Goal: Task Accomplishment & Management: Use online tool/utility

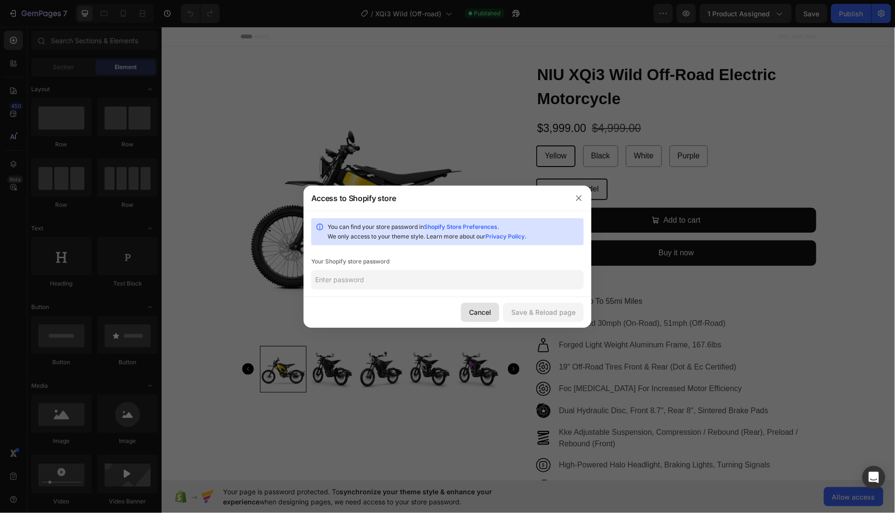
click at [480, 310] on div "Cancel" at bounding box center [480, 312] width 22 height 10
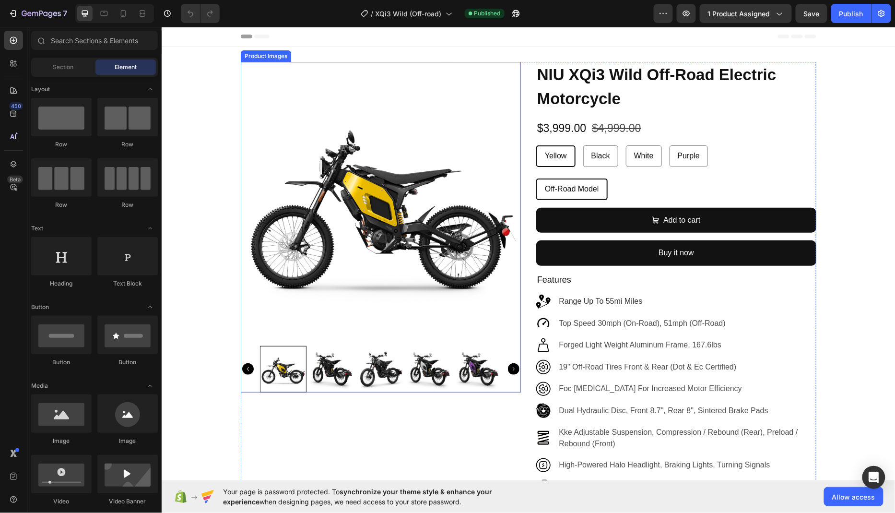
click at [376, 227] on img at bounding box center [380, 201] width 280 height 280
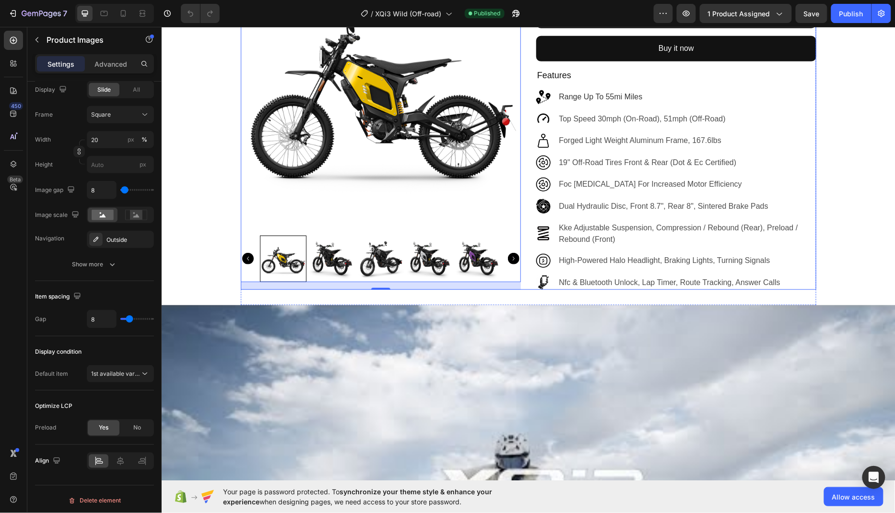
scroll to position [413, 0]
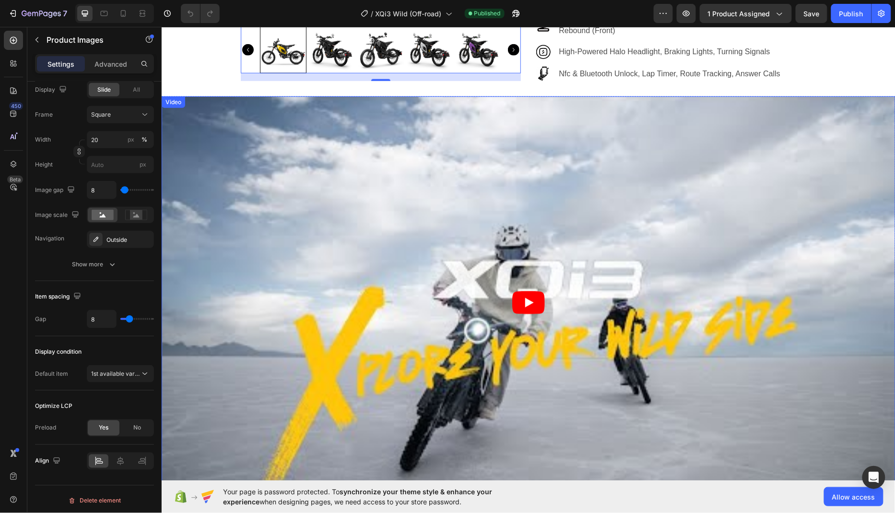
click at [340, 328] on article at bounding box center [528, 302] width 734 height 413
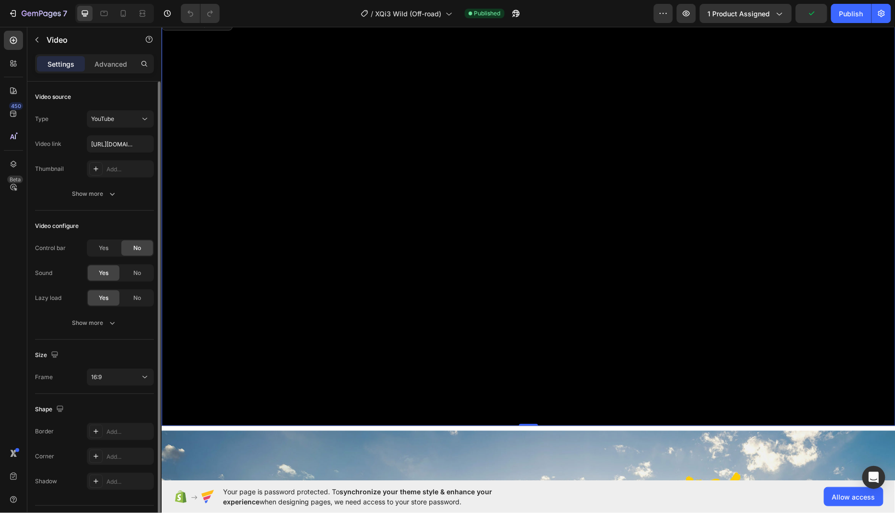
scroll to position [726, 0]
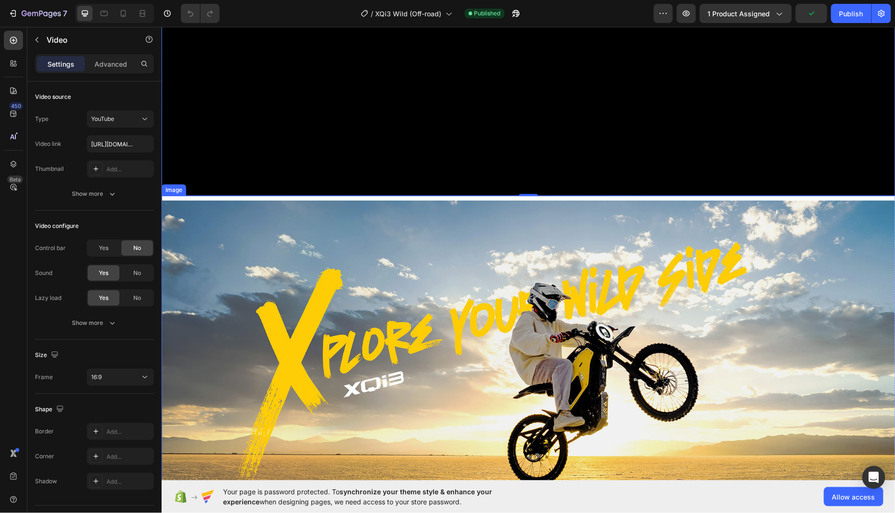
click at [423, 317] on img at bounding box center [528, 372] width 734 height 344
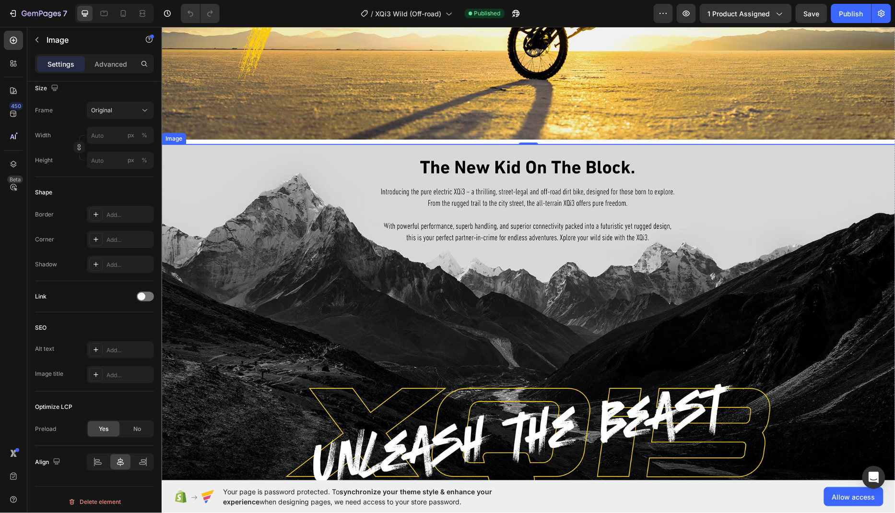
scroll to position [1302, 0]
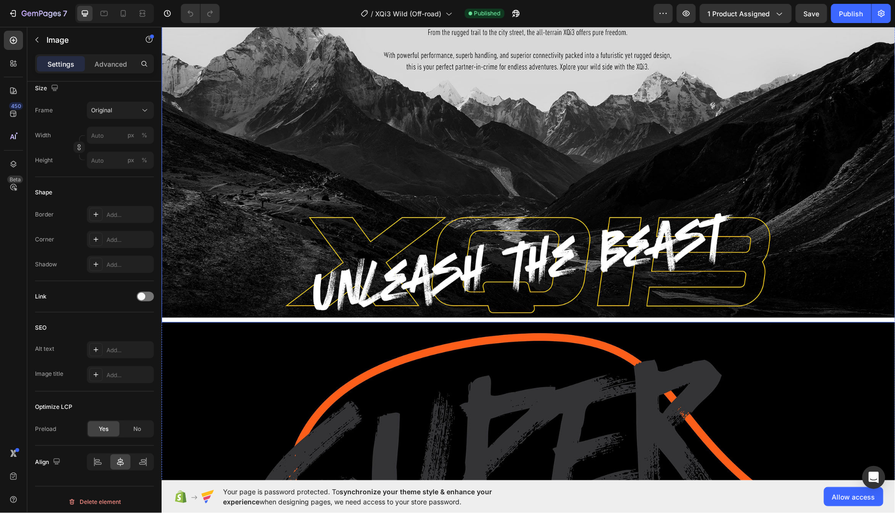
click at [403, 229] on img at bounding box center [528, 145] width 734 height 344
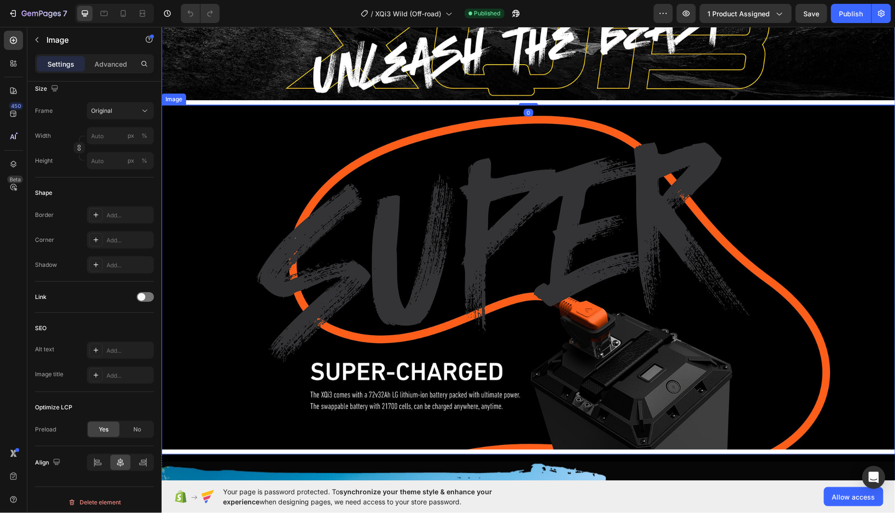
scroll to position [1542, 0]
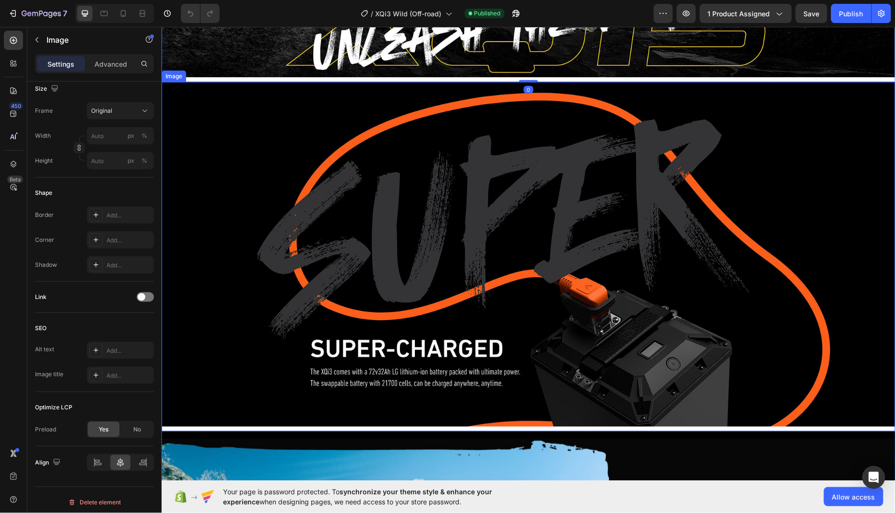
click at [409, 304] on img at bounding box center [528, 254] width 734 height 344
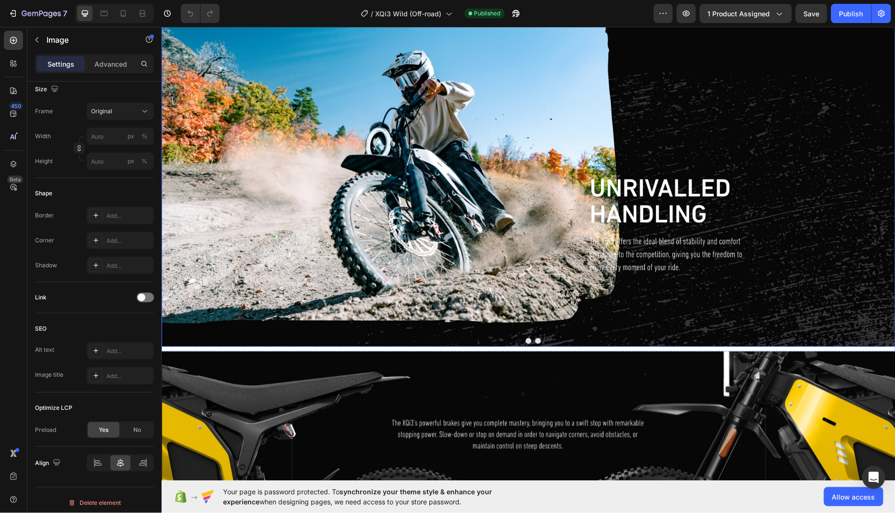
scroll to position [1994, 0]
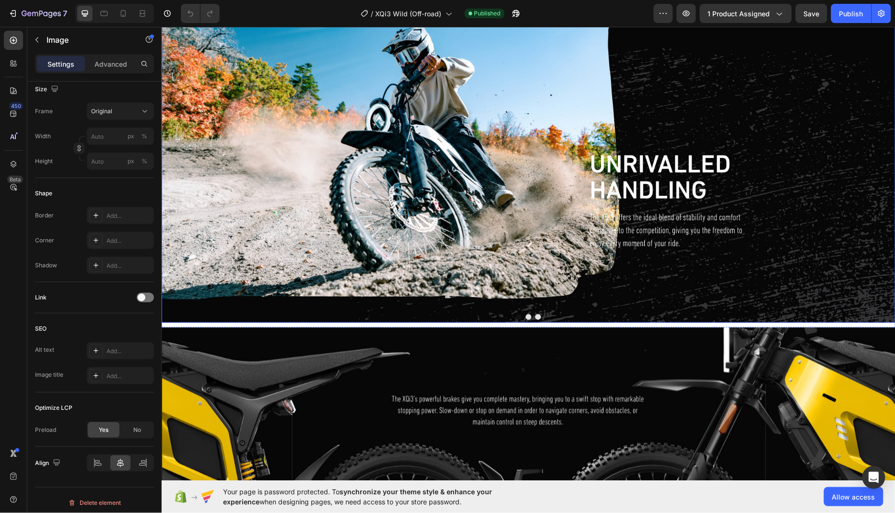
click at [488, 236] on img at bounding box center [528, 150] width 734 height 344
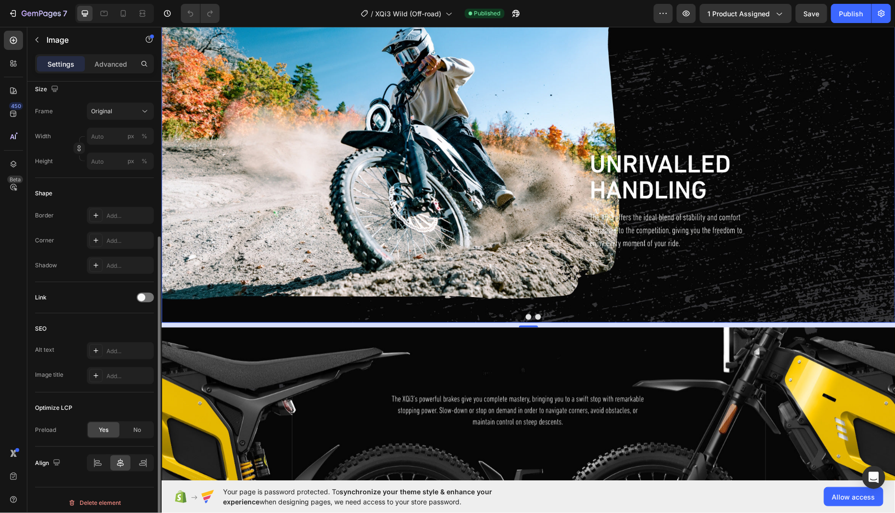
scroll to position [235, 0]
click at [538, 317] on button "Dot" at bounding box center [538, 317] width 6 height 6
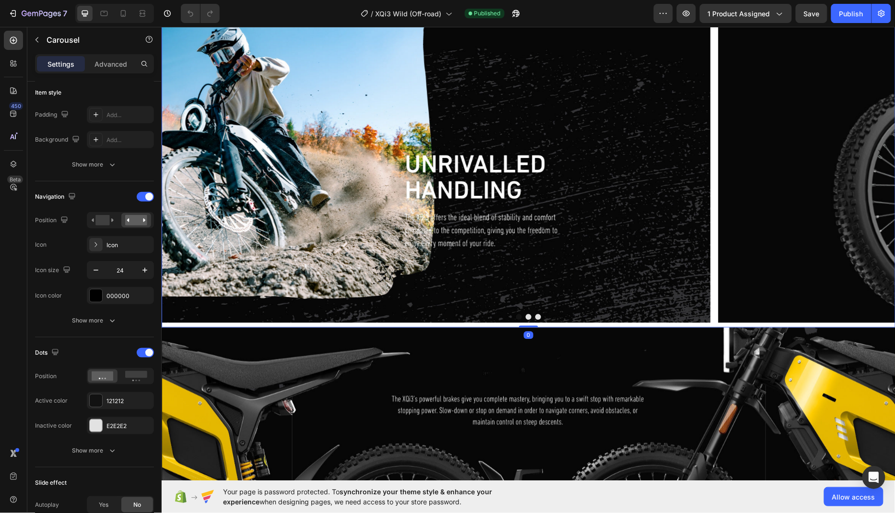
scroll to position [0, 0]
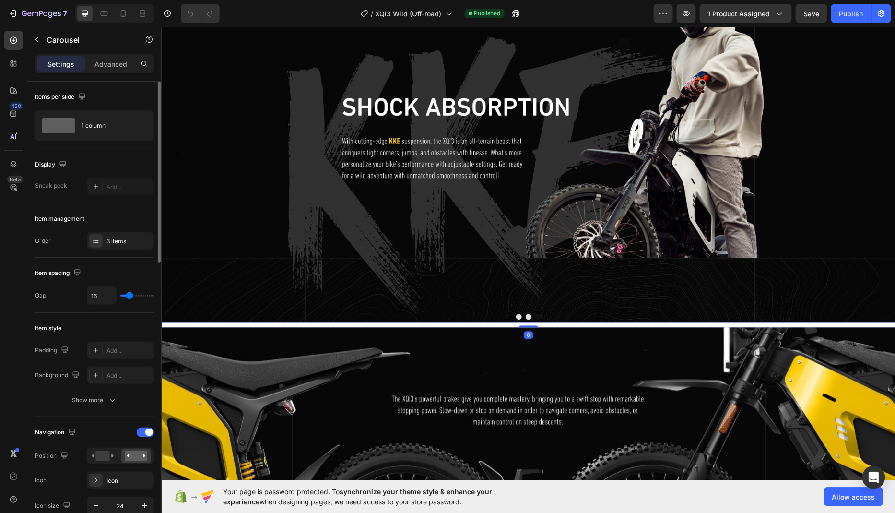
click at [385, 235] on img at bounding box center [528, 150] width 734 height 344
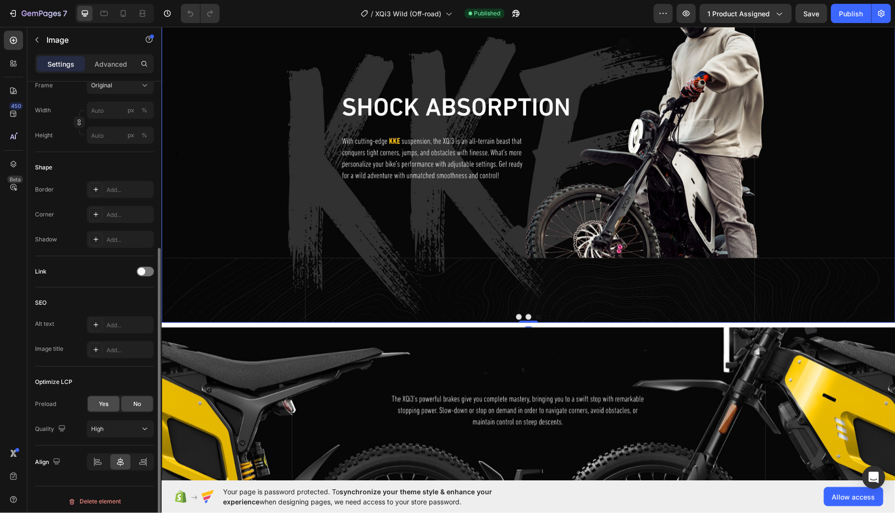
click at [104, 402] on span "Yes" at bounding box center [104, 404] width 10 height 9
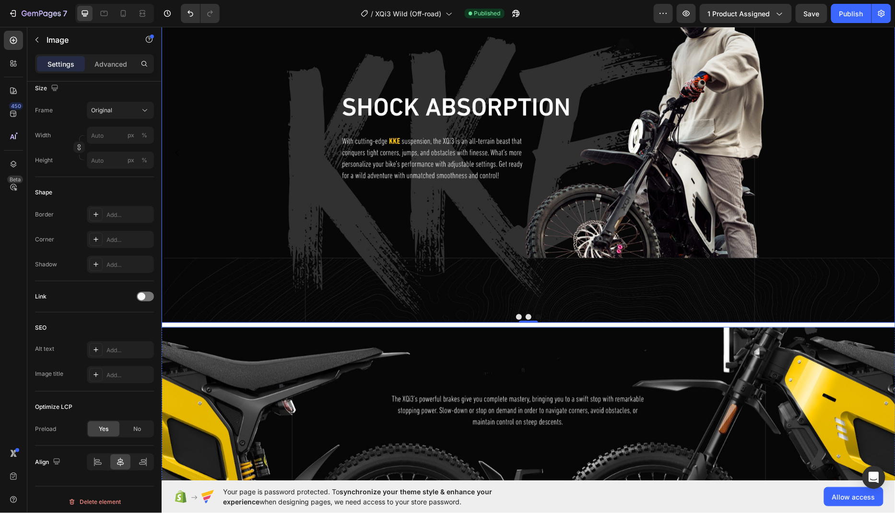
click at [527, 314] on button "Dot" at bounding box center [528, 317] width 6 height 6
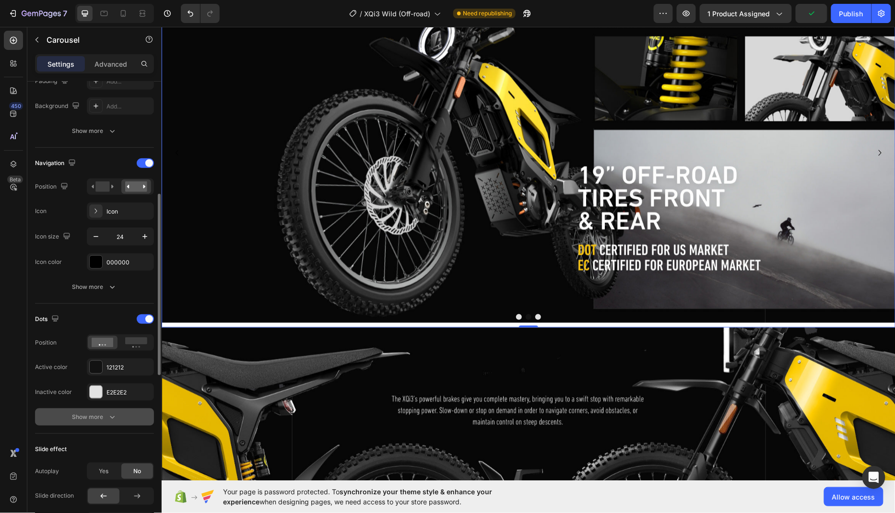
scroll to position [275, 0]
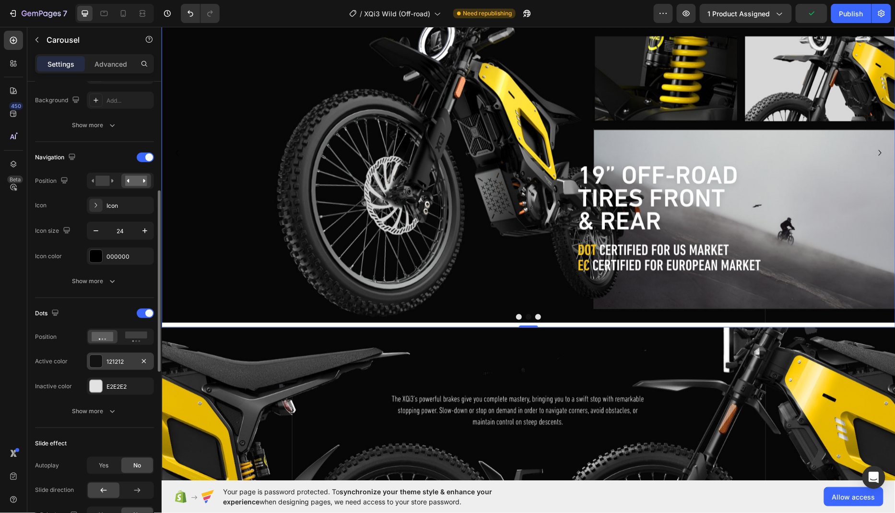
click at [126, 360] on div "121212" at bounding box center [120, 361] width 28 height 9
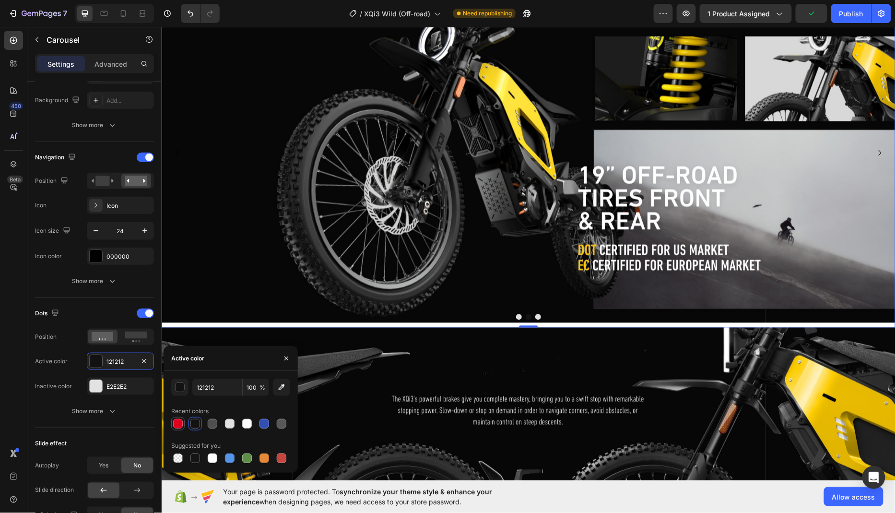
click at [178, 421] on div at bounding box center [178, 424] width 10 height 10
type input "DF001F"
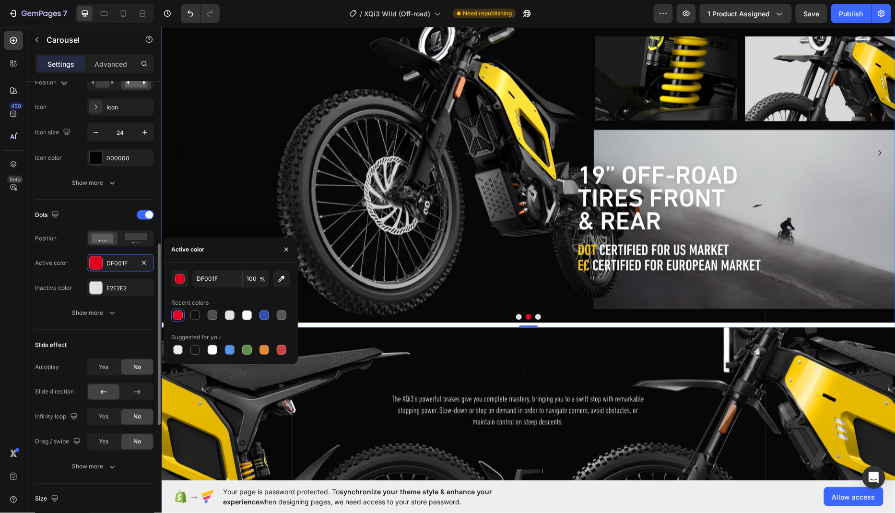
scroll to position [384, 0]
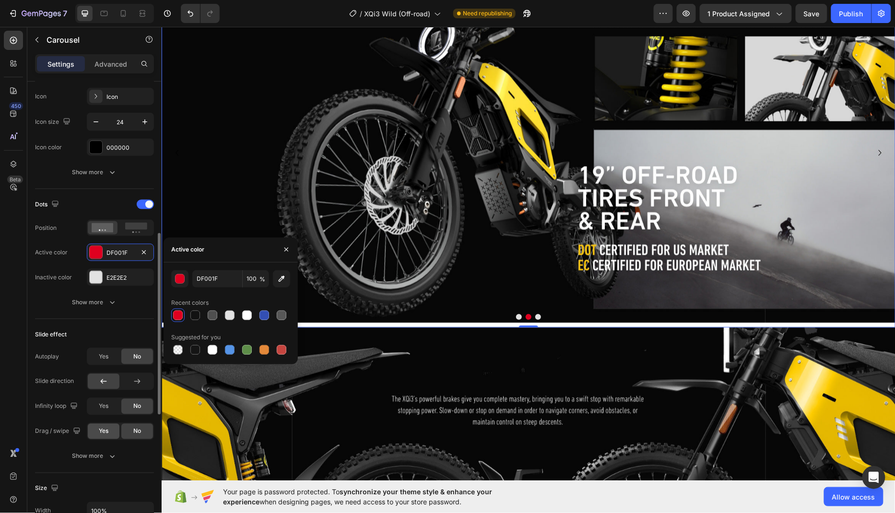
click at [106, 432] on span "Yes" at bounding box center [104, 431] width 10 height 9
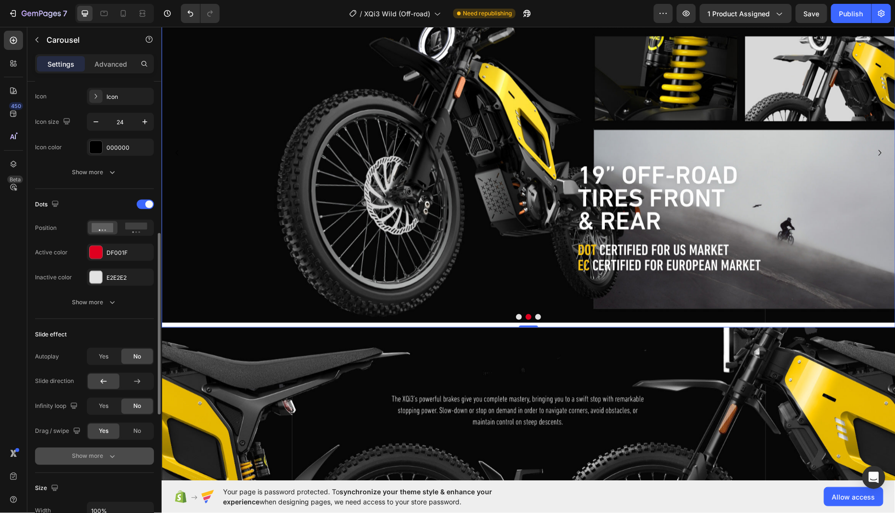
click at [106, 454] on div "Show more" at bounding box center [94, 456] width 45 height 10
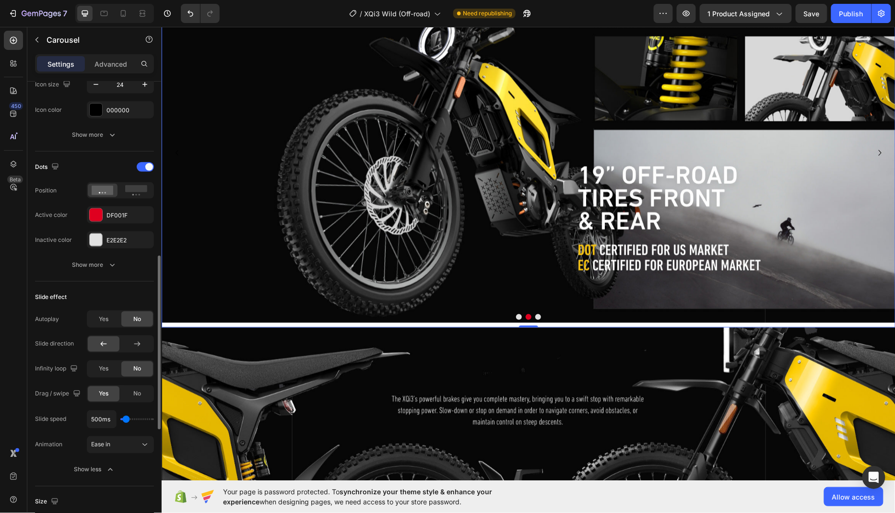
scroll to position [432, 0]
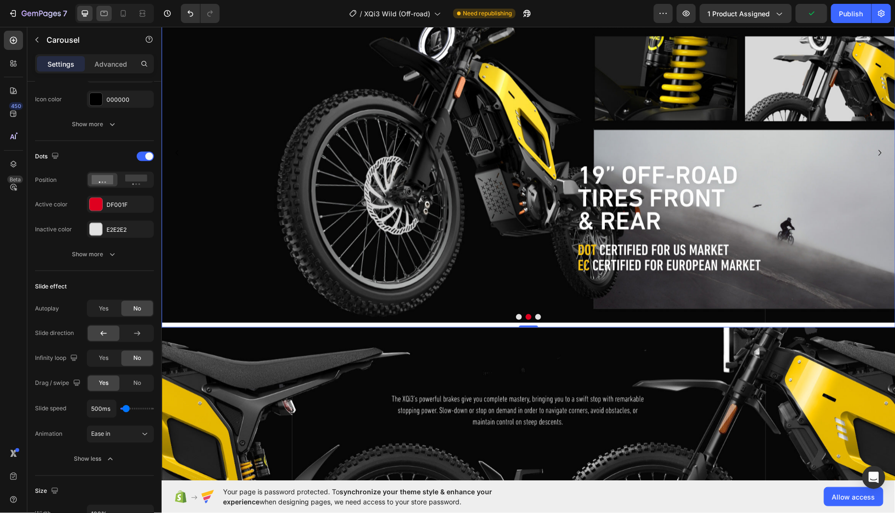
click at [107, 12] on icon at bounding box center [104, 13] width 7 height 5
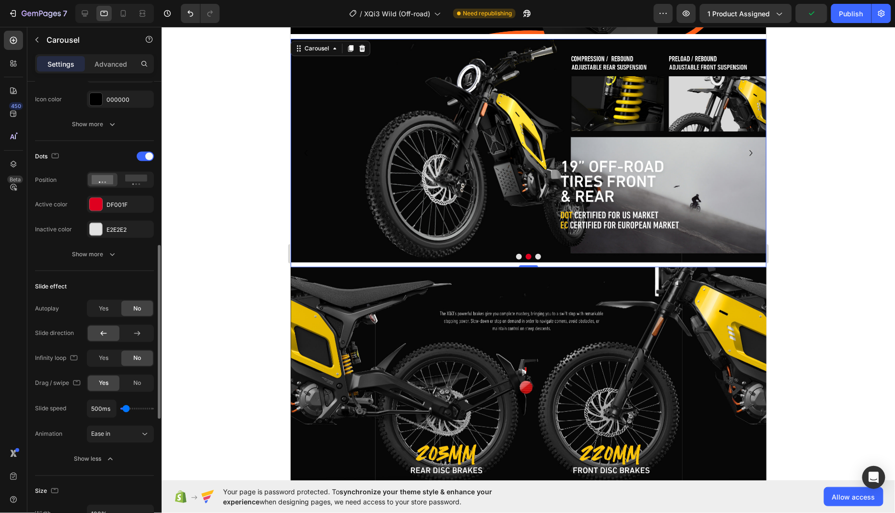
scroll to position [1404, 0]
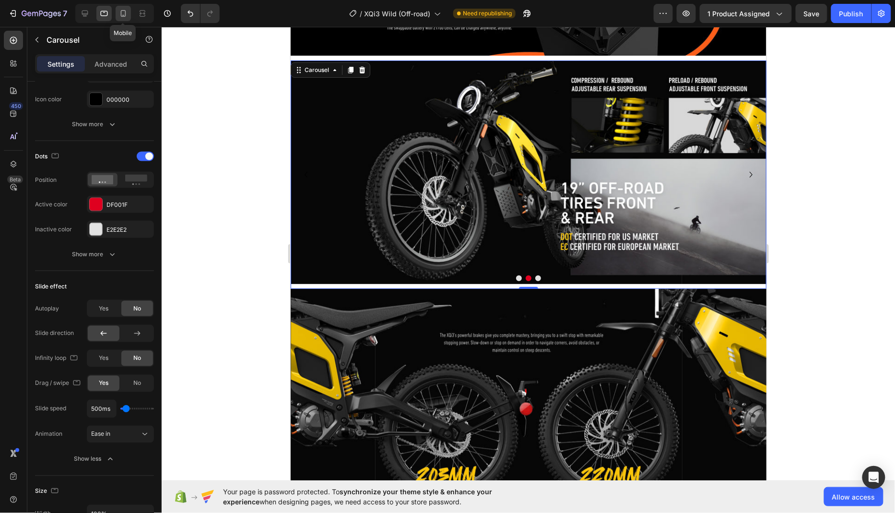
click at [124, 8] on div at bounding box center [123, 13] width 15 height 15
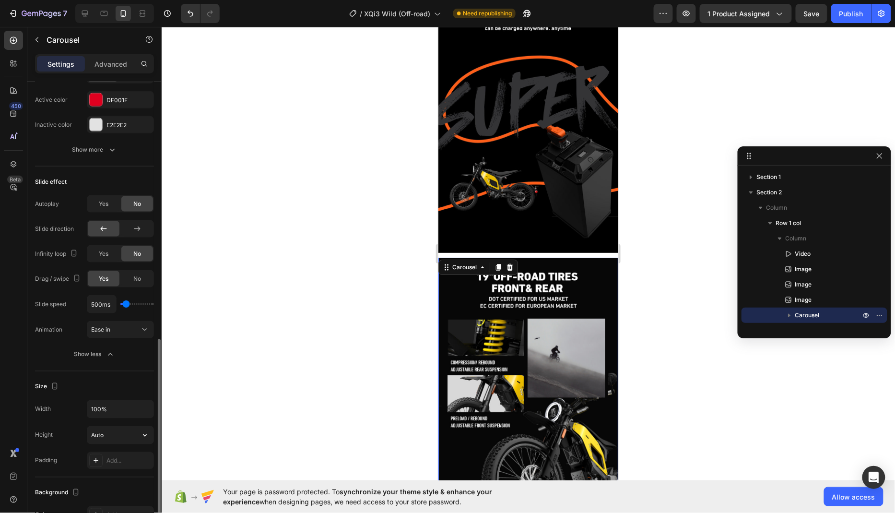
scroll to position [361, 0]
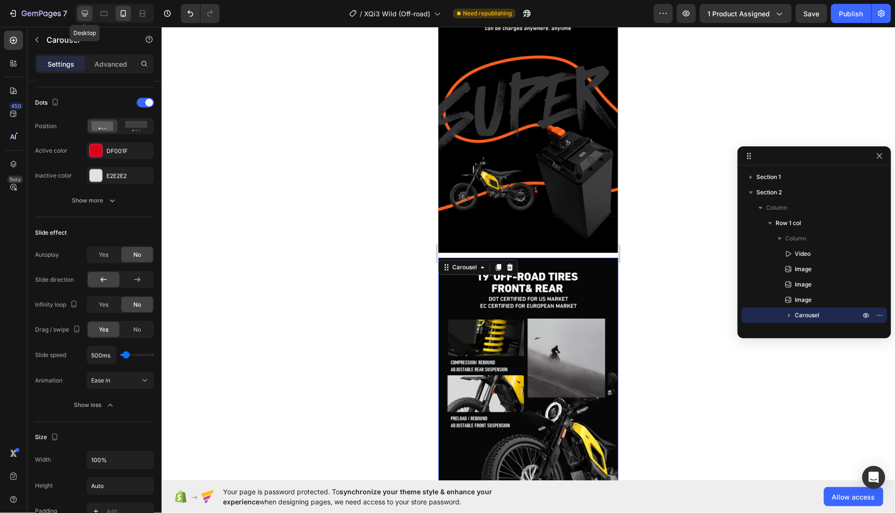
click at [86, 12] on icon at bounding box center [85, 14] width 10 height 10
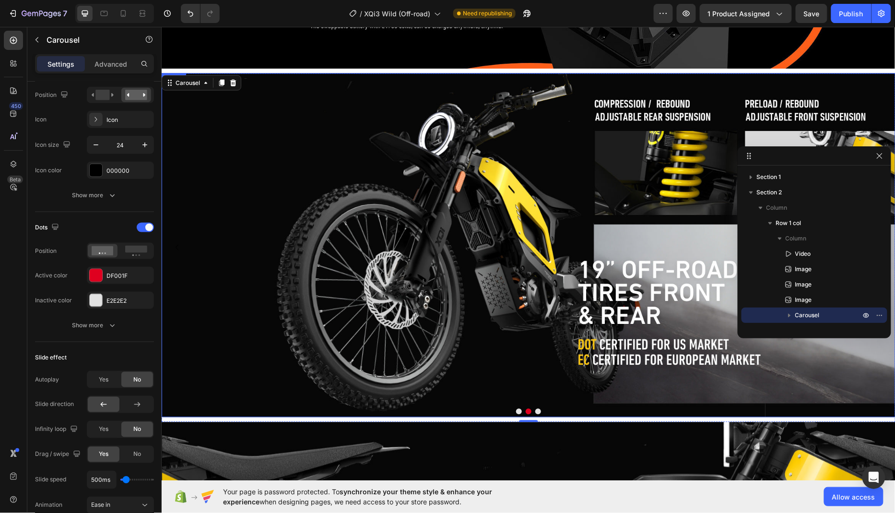
scroll to position [1912, 0]
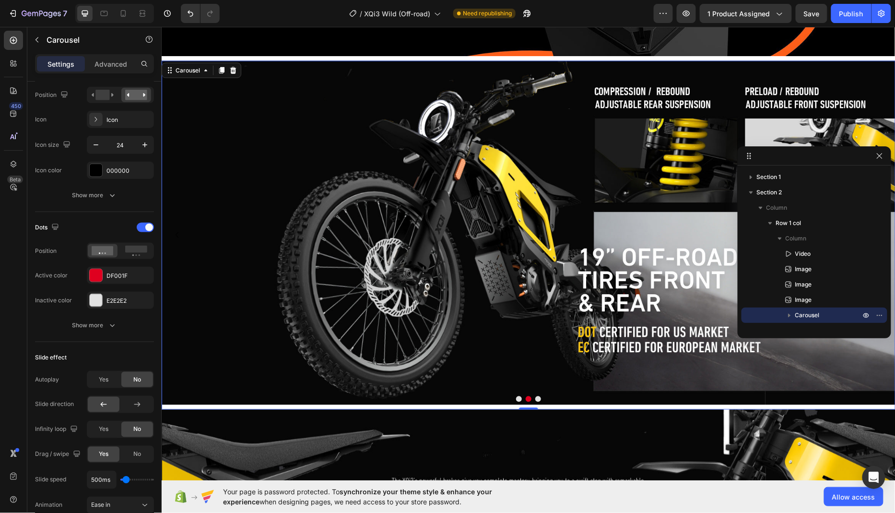
click at [537, 397] on button "Dot" at bounding box center [538, 399] width 6 height 6
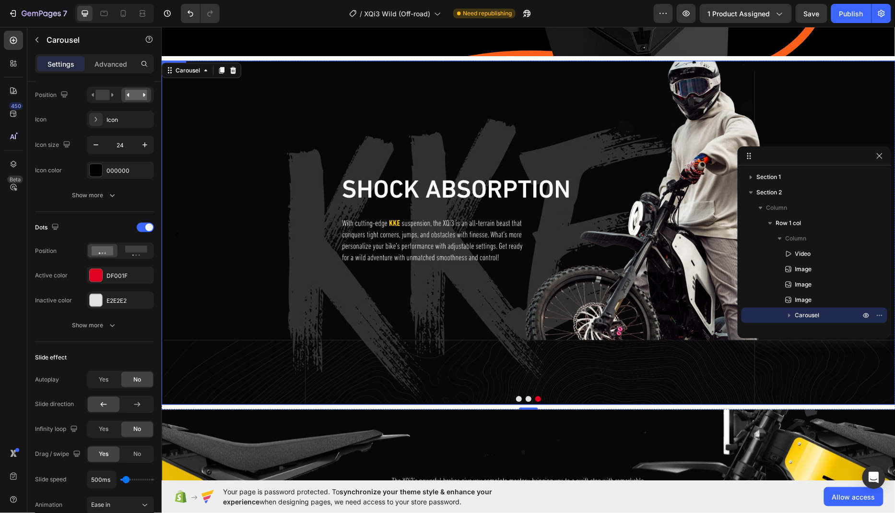
click at [395, 305] on img at bounding box center [528, 232] width 734 height 344
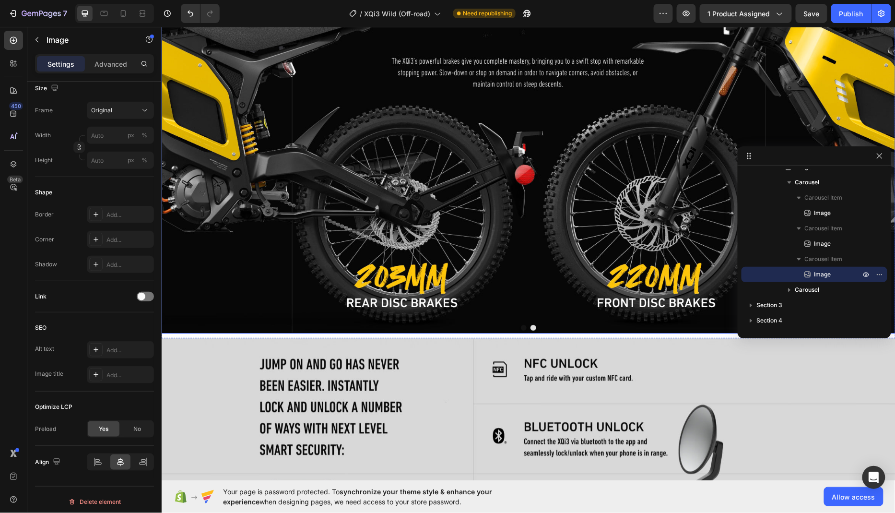
scroll to position [2353, 0]
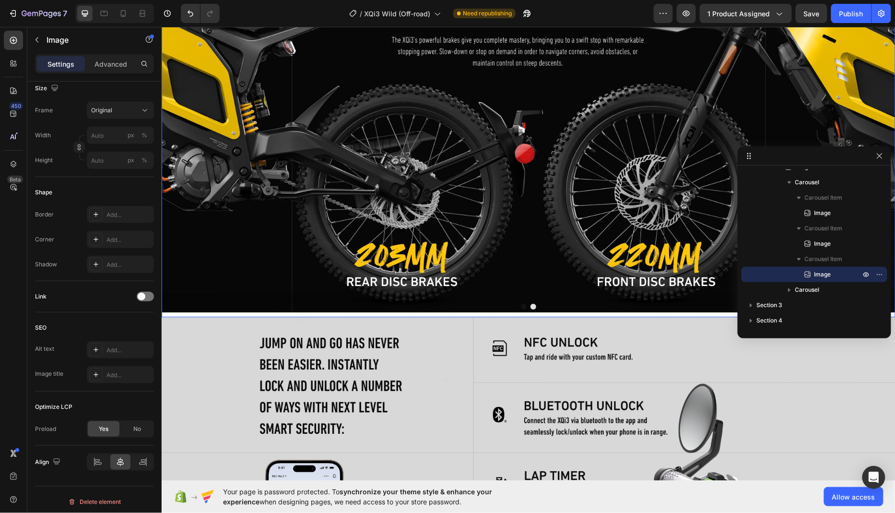
click at [532, 306] on button "Dot" at bounding box center [533, 306] width 6 height 6
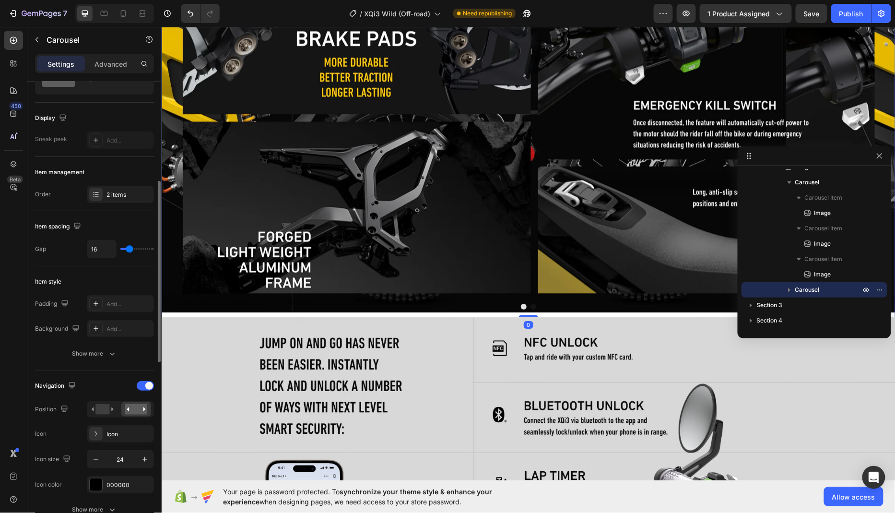
scroll to position [150, 0]
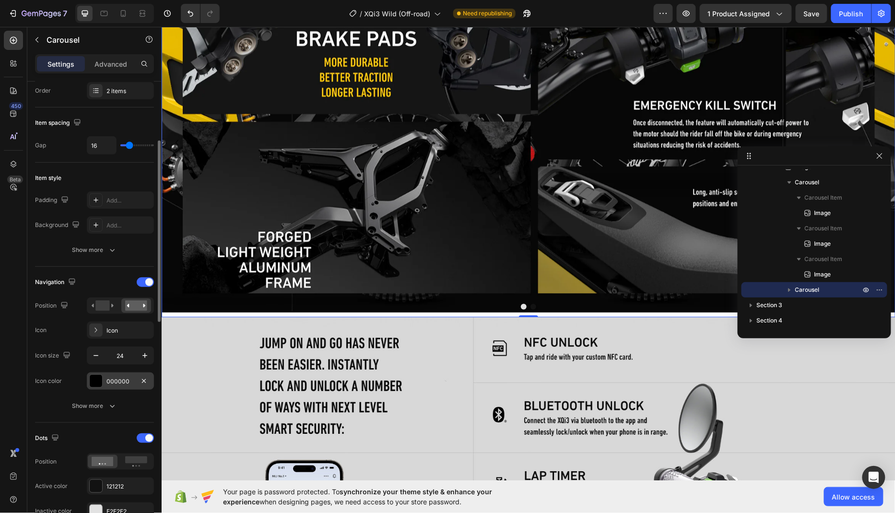
click at [125, 379] on div "000000" at bounding box center [120, 381] width 28 height 9
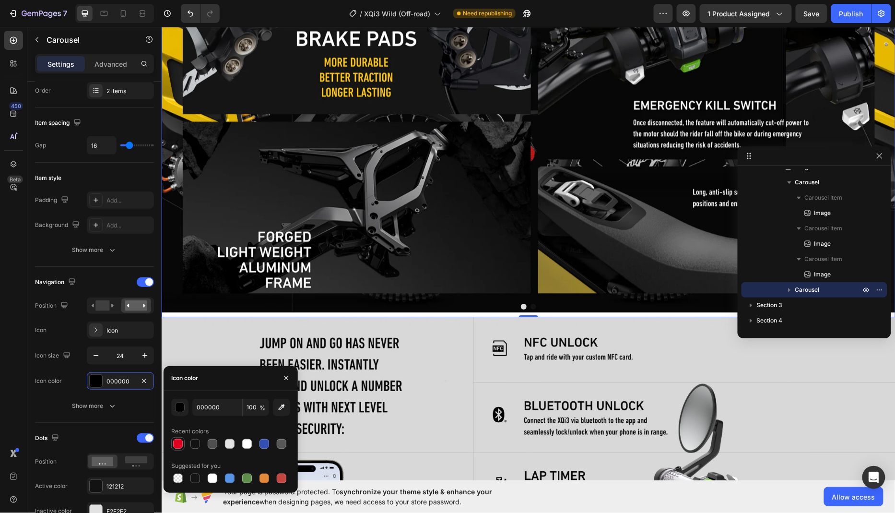
click at [180, 439] on div at bounding box center [178, 444] width 10 height 10
type input "DF001F"
click at [187, 9] on icon "Undo/Redo" at bounding box center [191, 14] width 10 height 10
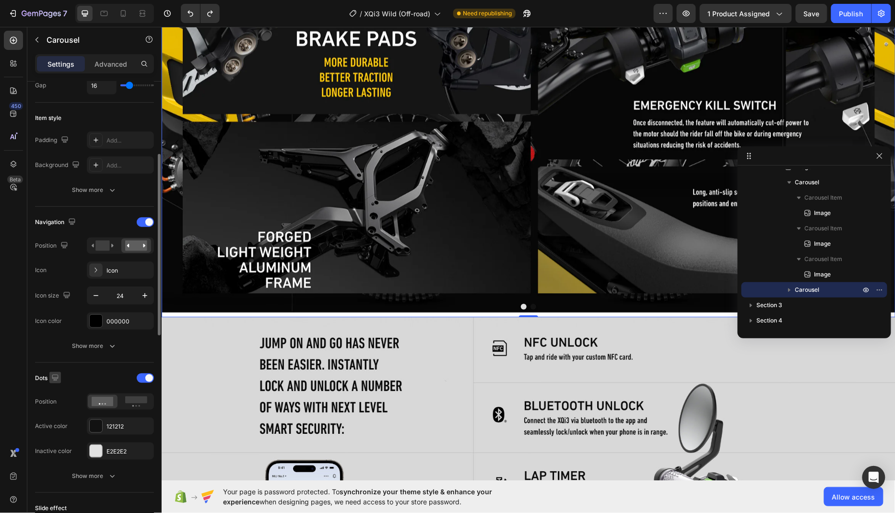
scroll to position [222, 0]
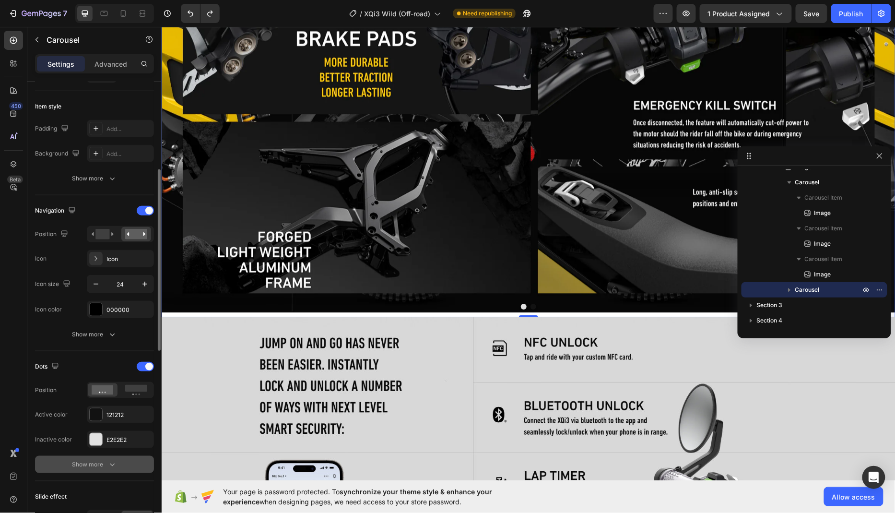
click at [93, 462] on div "Show more" at bounding box center [94, 464] width 45 height 10
click at [118, 418] on div "121212" at bounding box center [120, 414] width 67 height 17
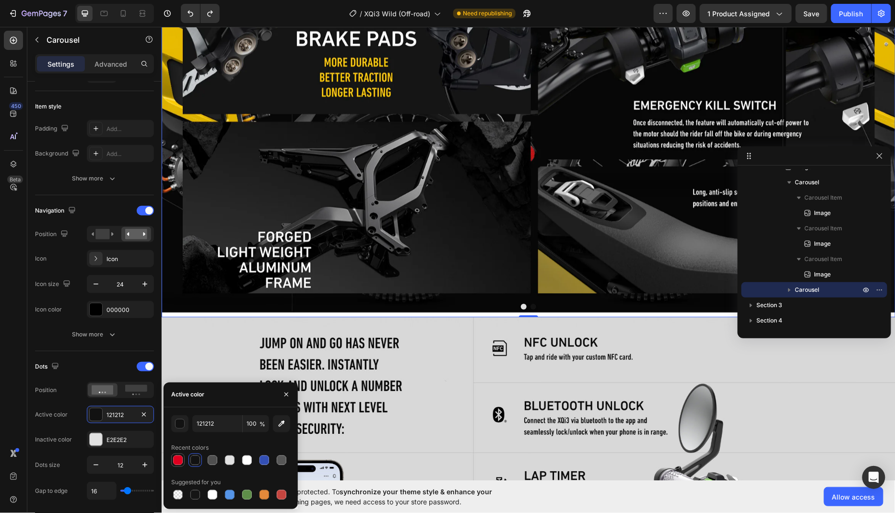
click at [176, 459] on div at bounding box center [178, 460] width 10 height 10
type input "DF001F"
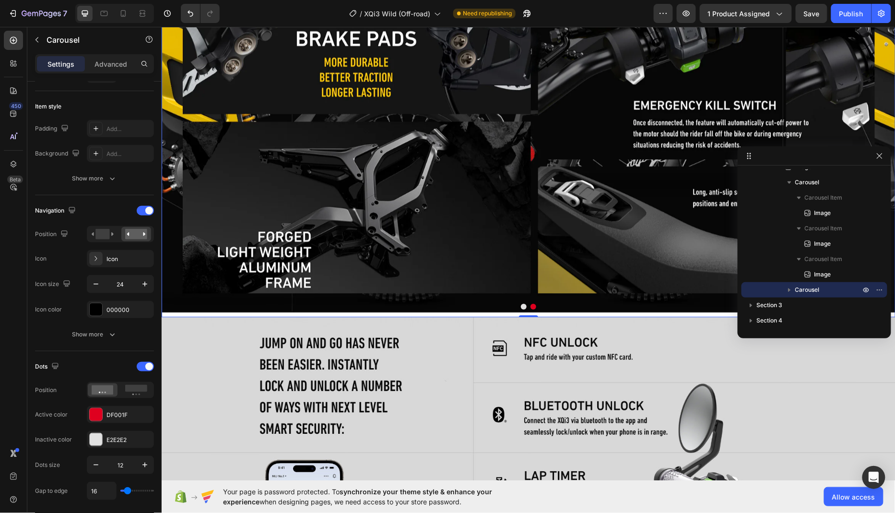
click at [0, 380] on div "450 Beta" at bounding box center [13, 270] width 27 height 486
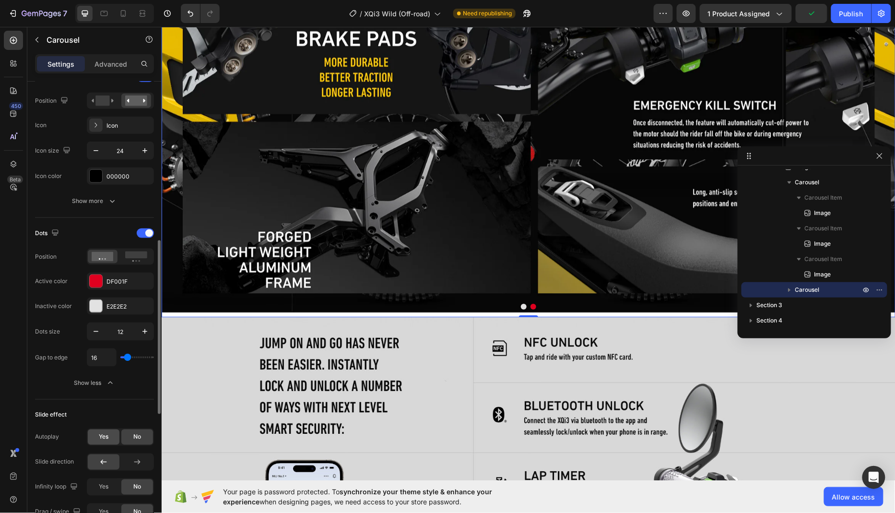
scroll to position [427, 0]
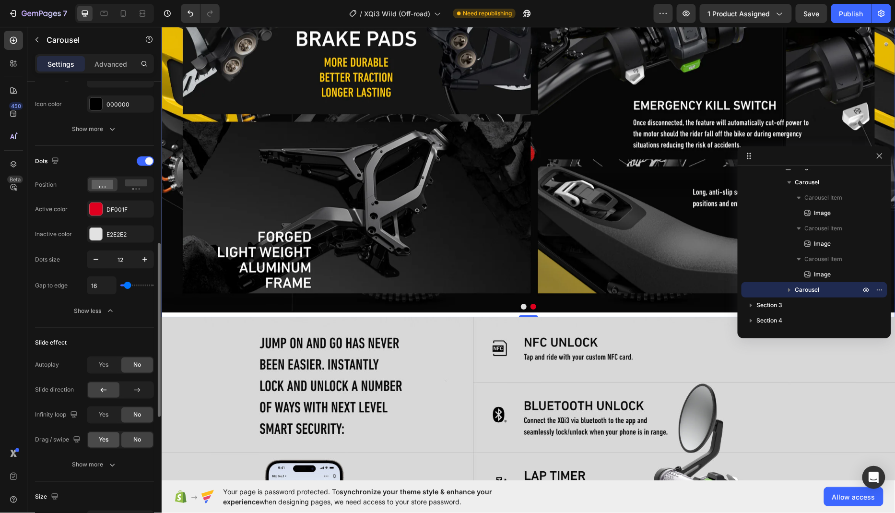
click at [106, 440] on span "Yes" at bounding box center [104, 439] width 10 height 9
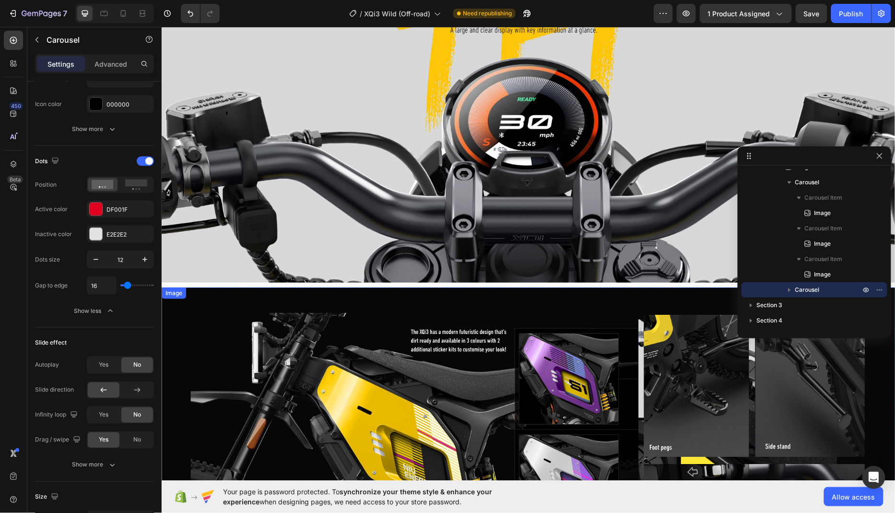
scroll to position [2985, 0]
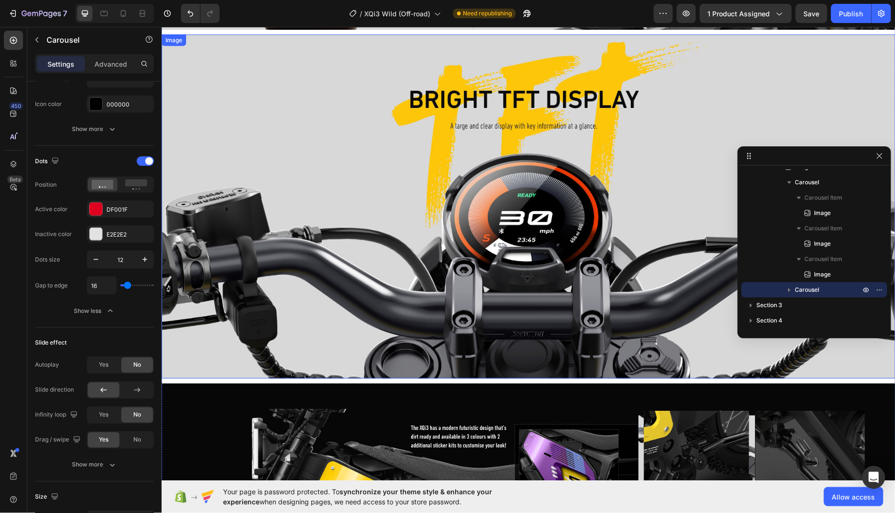
click at [444, 277] on img at bounding box center [528, 206] width 734 height 344
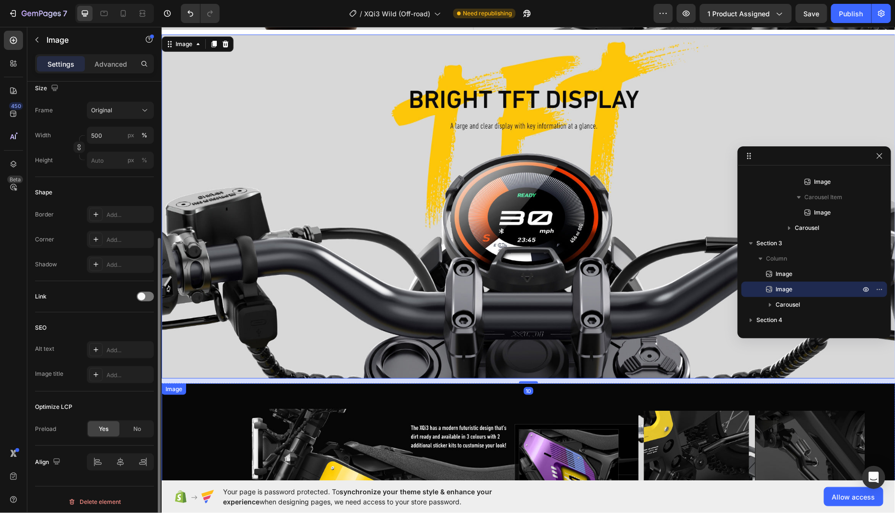
scroll to position [3166, 0]
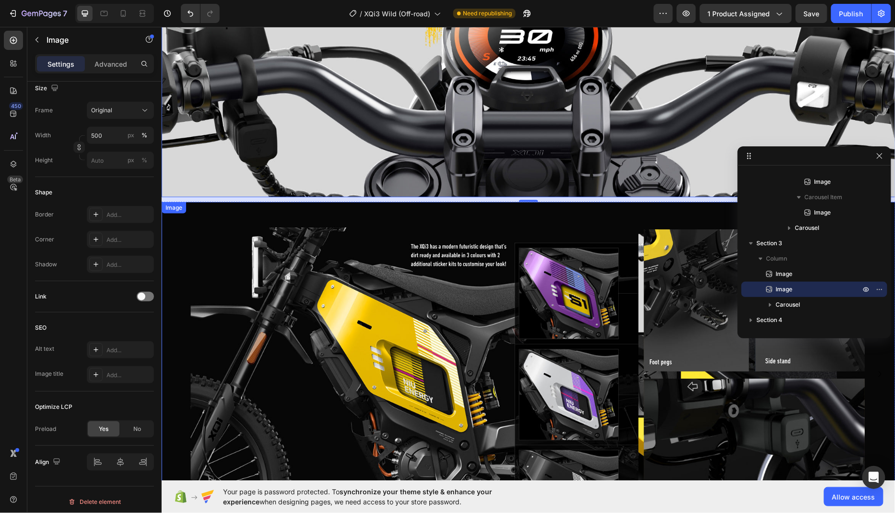
click at [376, 326] on img at bounding box center [528, 373] width 734 height 344
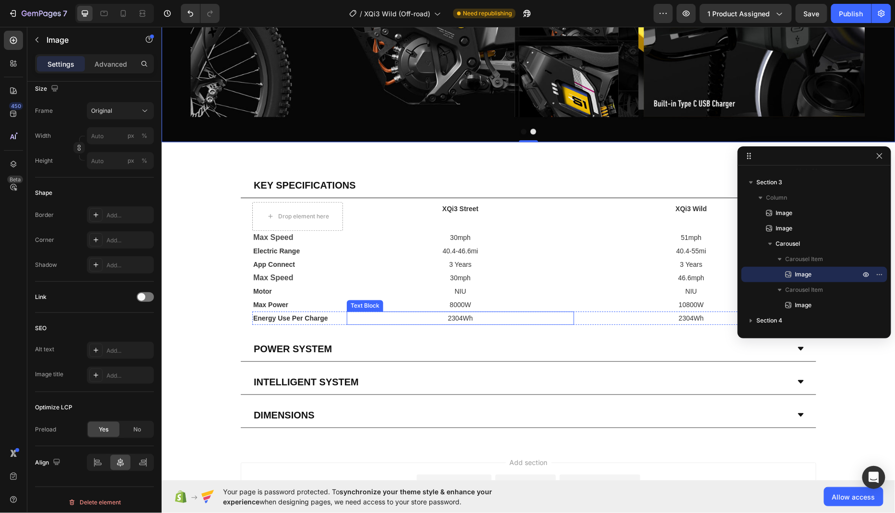
scroll to position [3490, 0]
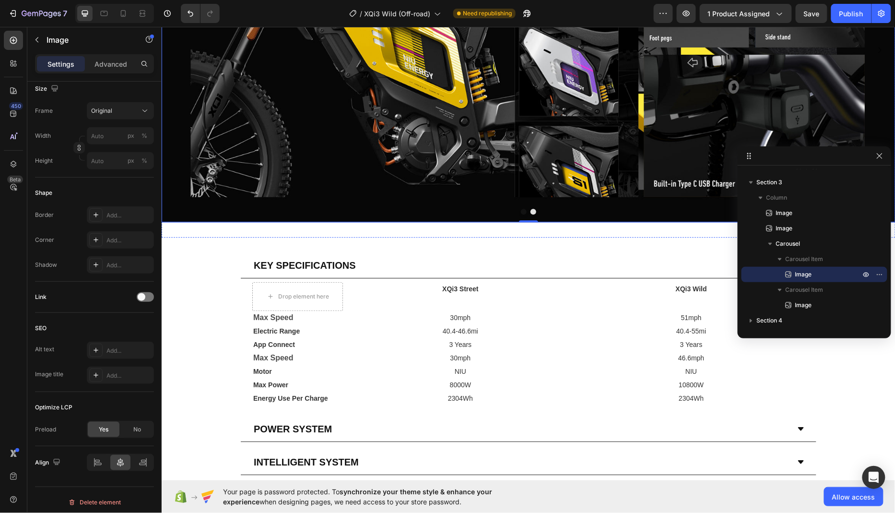
click at [530, 211] on button "Dot" at bounding box center [533, 211] width 6 height 6
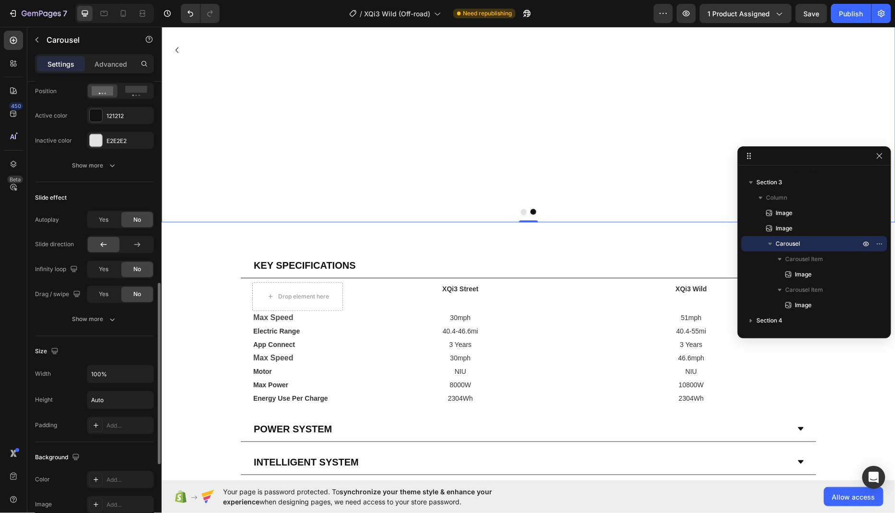
scroll to position [517, 0]
click at [102, 295] on span "Yes" at bounding box center [104, 298] width 10 height 9
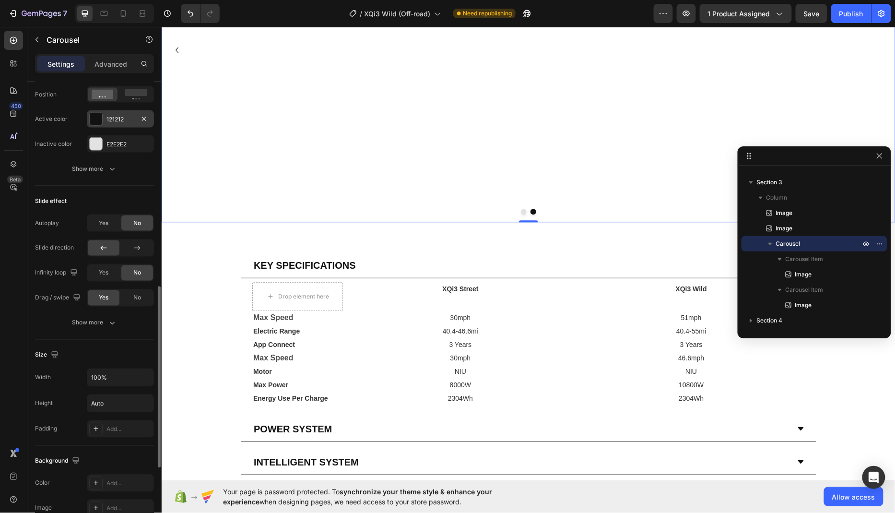
click at [117, 115] on div "121212" at bounding box center [120, 119] width 28 height 9
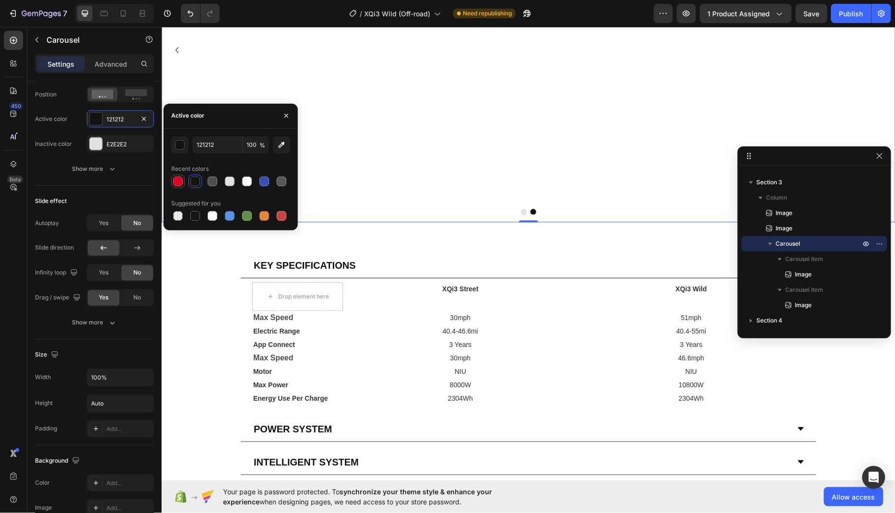
click at [179, 178] on div at bounding box center [178, 181] width 10 height 10
type input "DF001F"
click at [0, 279] on div "450 Beta" at bounding box center [13, 270] width 27 height 486
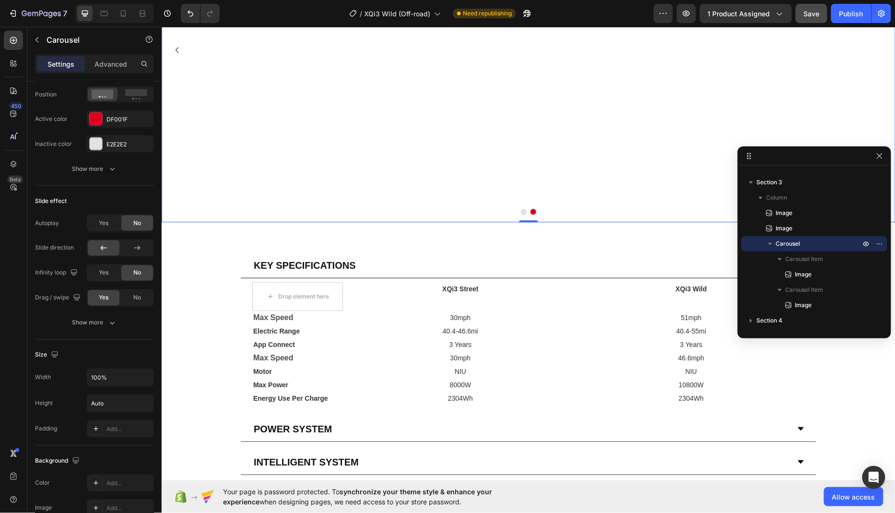
click at [811, 18] on div "Save" at bounding box center [812, 14] width 16 height 10
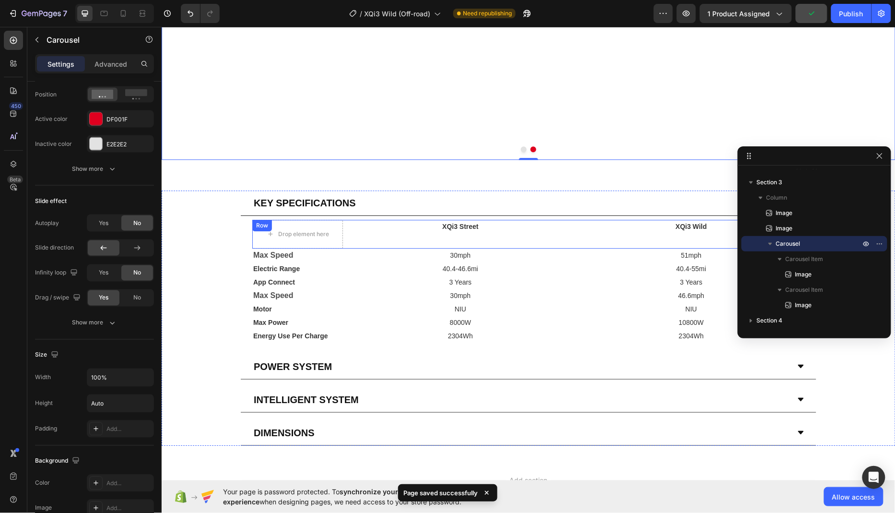
scroll to position [3648, 0]
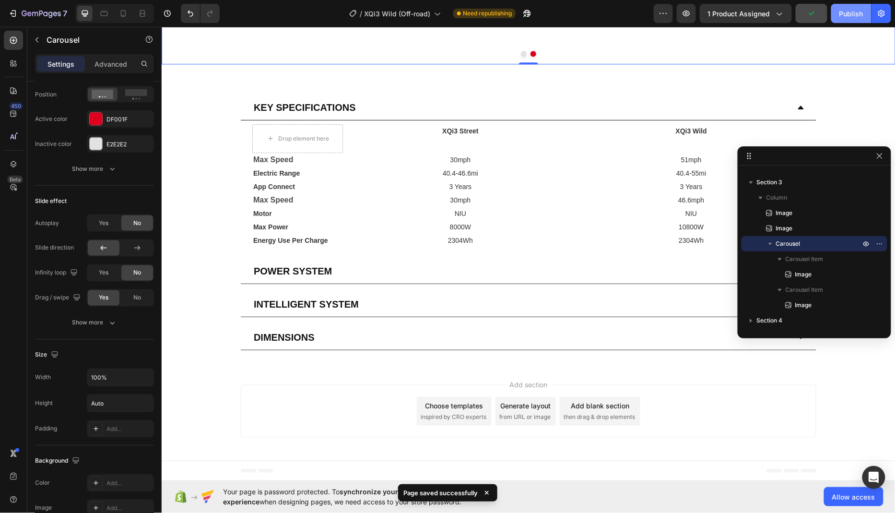
click at [847, 18] on div "Publish" at bounding box center [851, 14] width 24 height 10
click at [854, 16] on div "Publish" at bounding box center [851, 14] width 24 height 10
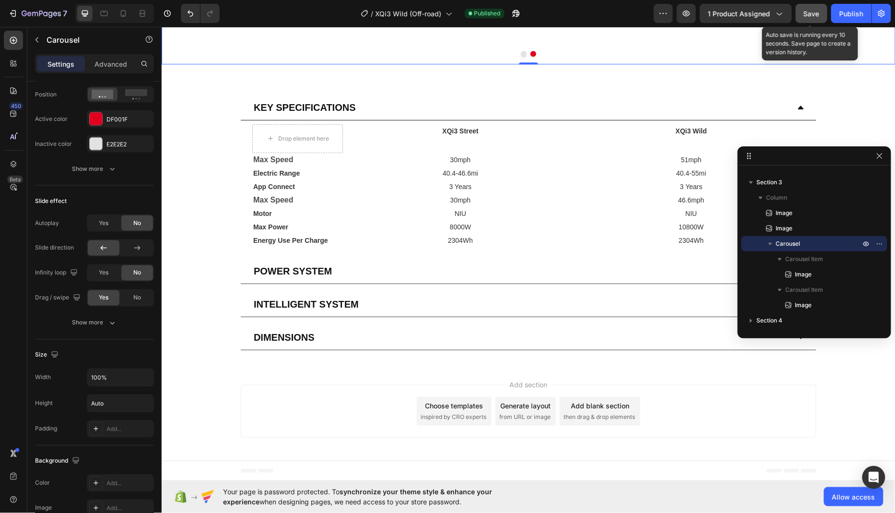
click at [815, 15] on span "Save" at bounding box center [812, 14] width 16 height 8
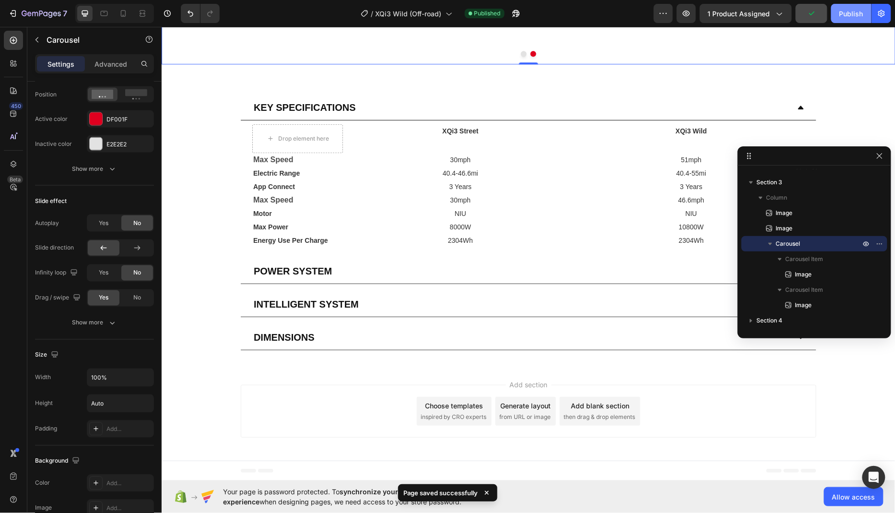
click at [857, 13] on div "Publish" at bounding box center [851, 14] width 24 height 10
